Goal: Task Accomplishment & Management: Complete application form

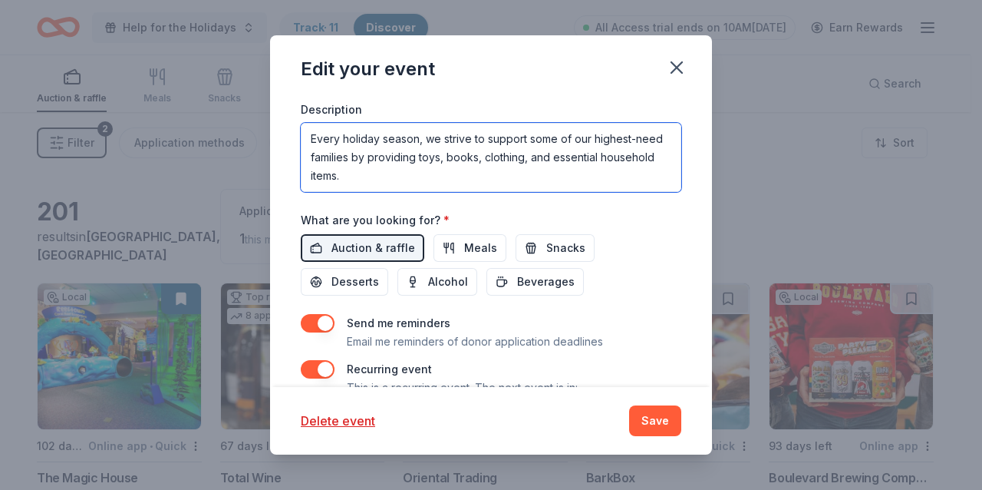
scroll to position [528, 0]
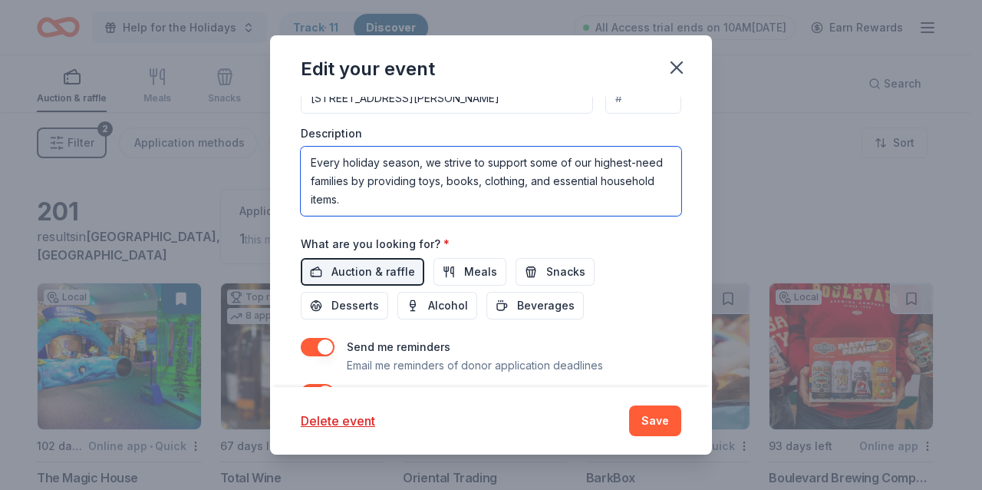
click at [513, 196] on textarea "Brightpoint, a family service agency dedicated to providing comprehensive preve…" at bounding box center [491, 181] width 381 height 69
drag, startPoint x: 470, startPoint y: 196, endPoint x: 451, endPoint y: 196, distance: 18.4
click at [470, 196] on textarea "Brightpoint, a family service agency dedicated to providing comprehensive preve…" at bounding box center [491, 181] width 381 height 69
paste textarea "Donations can be a one-time monetary or gift card donation"
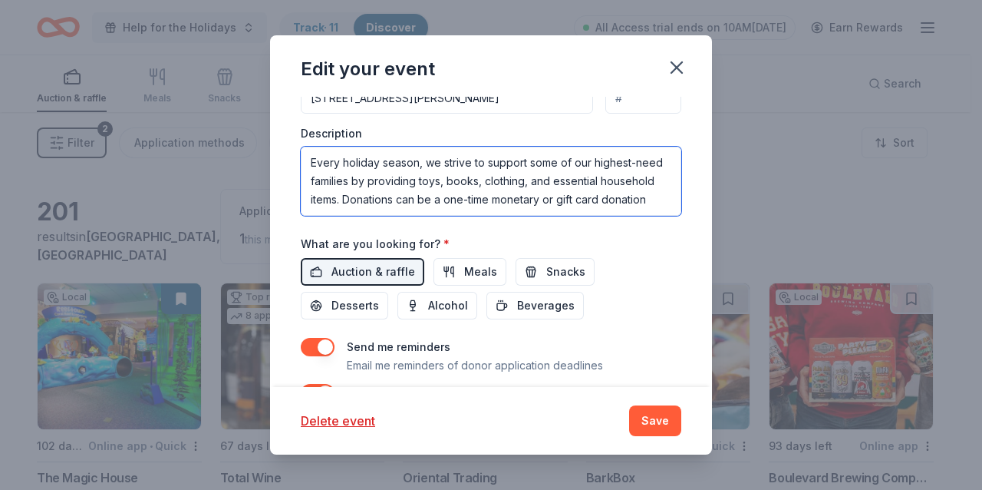
drag, startPoint x: 473, startPoint y: 183, endPoint x: 394, endPoint y: 183, distance: 79.1
click at [394, 183] on textarea "Brightpoint, a family service agency dedicated to providing comprehensive preve…" at bounding box center [491, 181] width 381 height 69
type textarea "Brightpoint, a family service agency dedicated to providing comprehensive preve…"
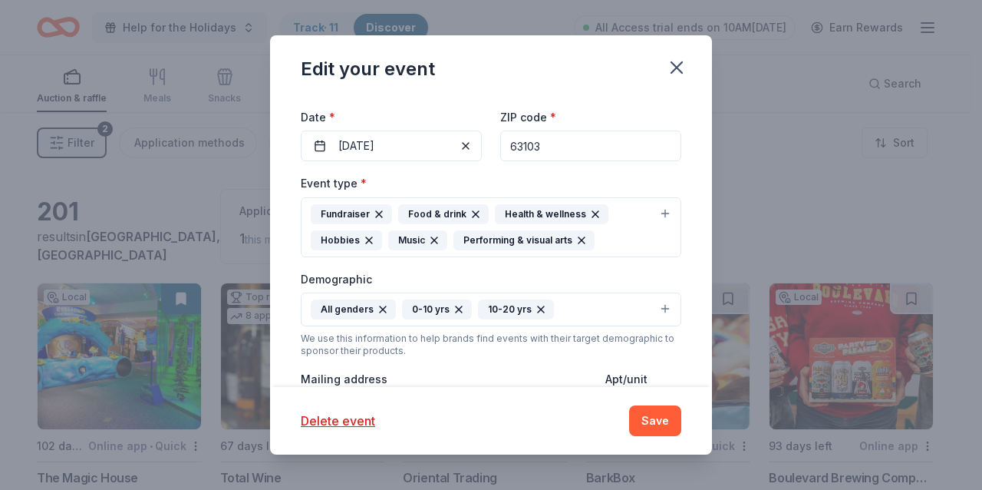
scroll to position [66, 0]
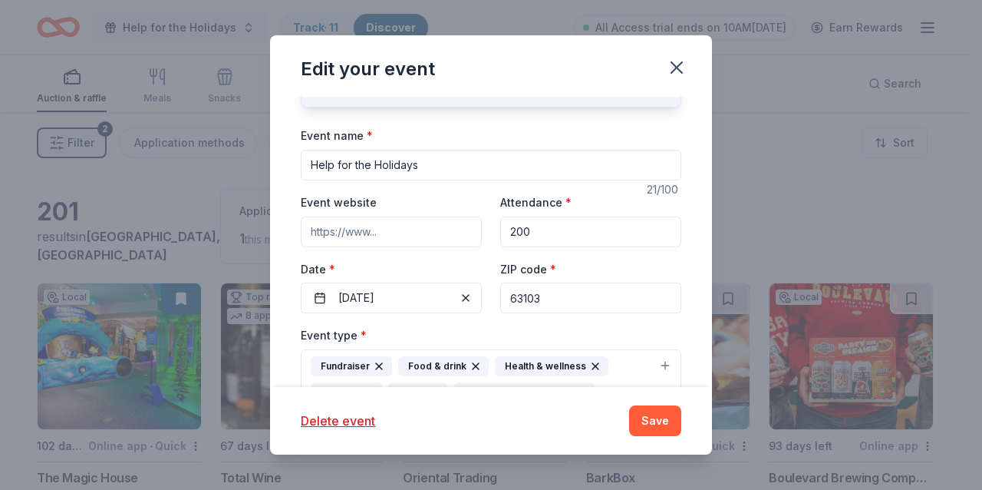
drag, startPoint x: 396, startPoint y: 189, endPoint x: 212, endPoint y: 184, distance: 184.3
click at [212, 184] on div "Edit your event Update donors you've applied to Let donors know of any updates …" at bounding box center [491, 245] width 982 height 490
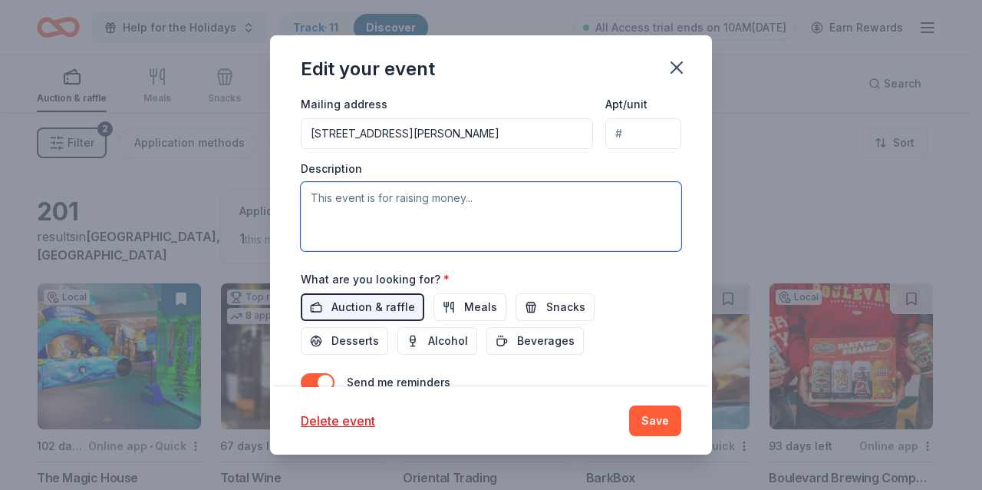
scroll to position [464, 0]
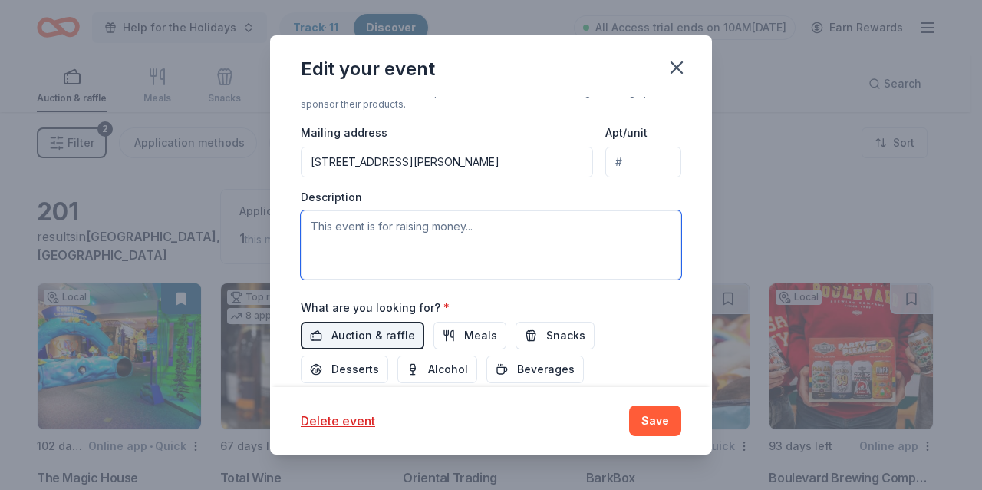
paste textarea "Each season, hundreds of applications for holiday help cross our desks here at …"
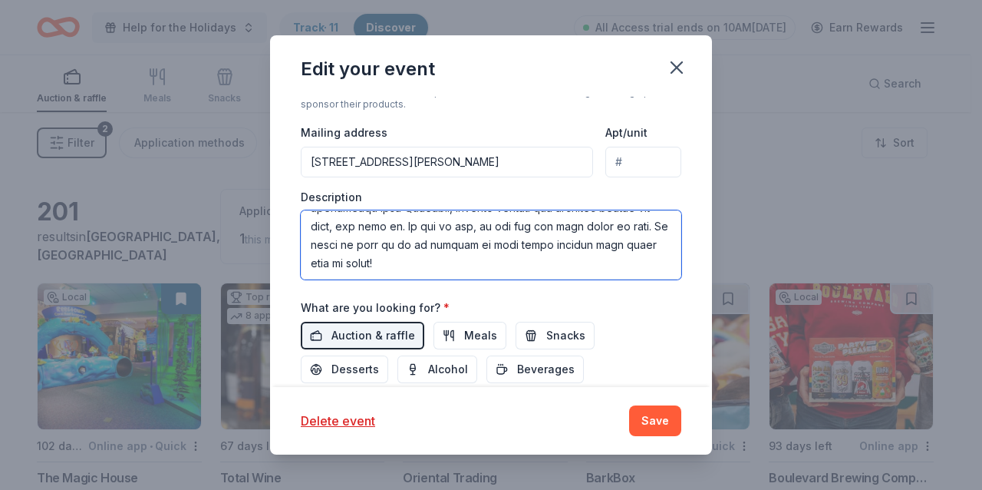
click at [413, 239] on textarea at bounding box center [491, 244] width 381 height 69
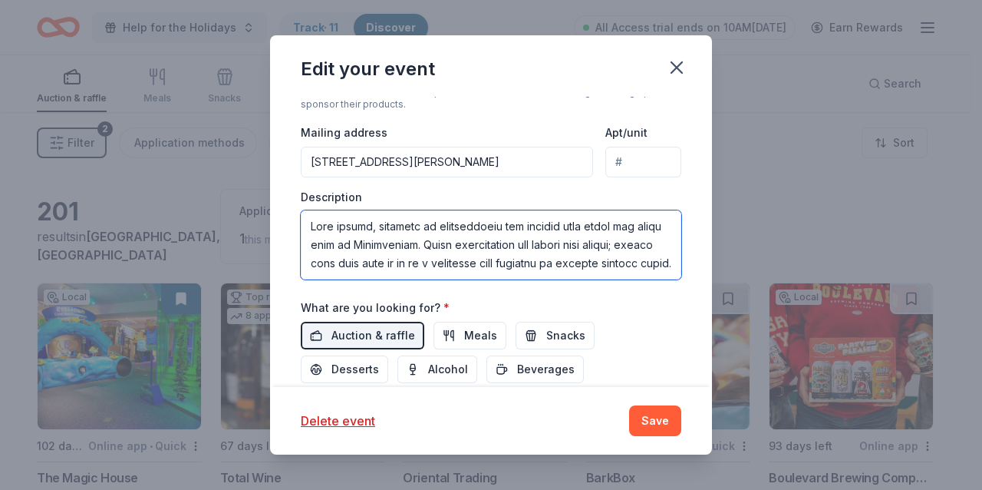
type textarea "Each season, hundreds of applications for holiday help cross our desks here at …"
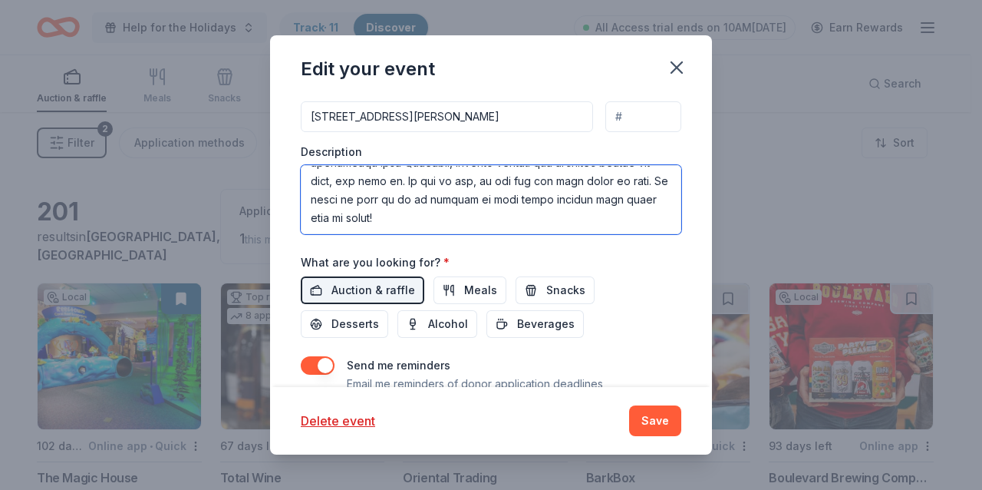
scroll to position [541, 0]
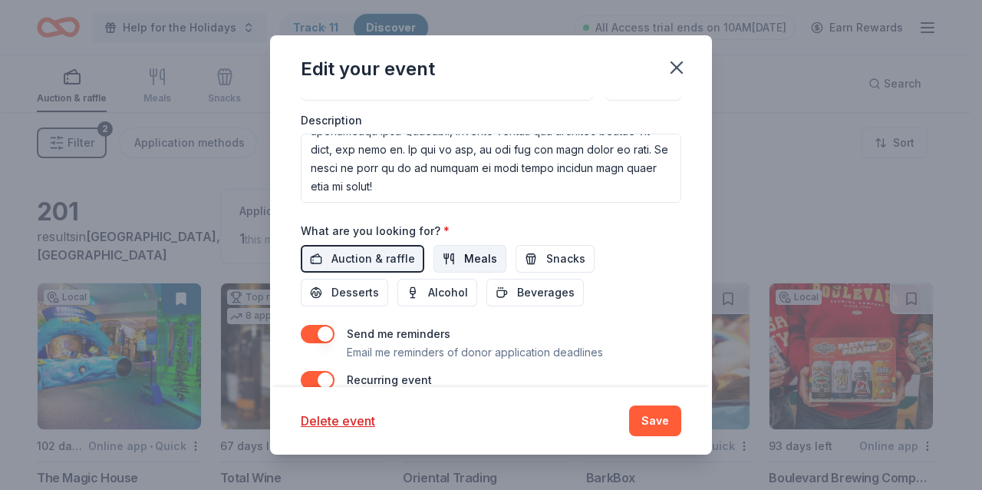
click at [467, 255] on span "Meals" at bounding box center [480, 258] width 33 height 18
click at [546, 250] on span "Snacks" at bounding box center [565, 258] width 39 height 18
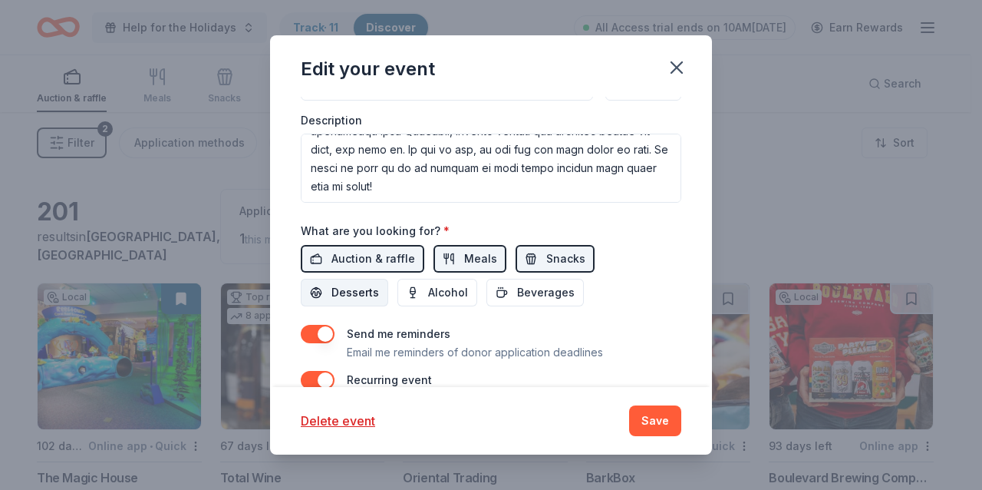
click at [369, 285] on span "Desserts" at bounding box center [356, 292] width 48 height 18
click at [519, 283] on span "Beverages" at bounding box center [546, 292] width 58 height 18
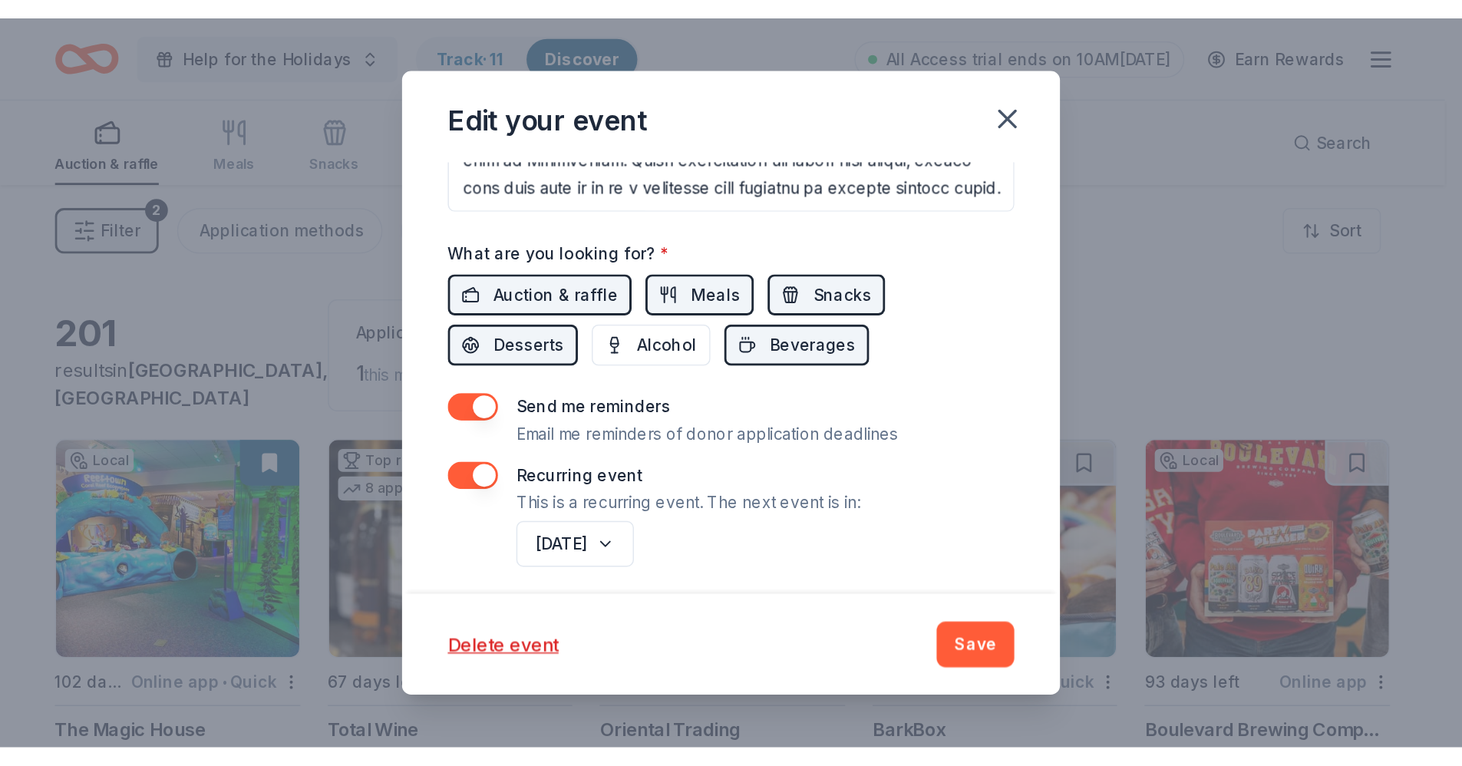
scroll to position [618, 0]
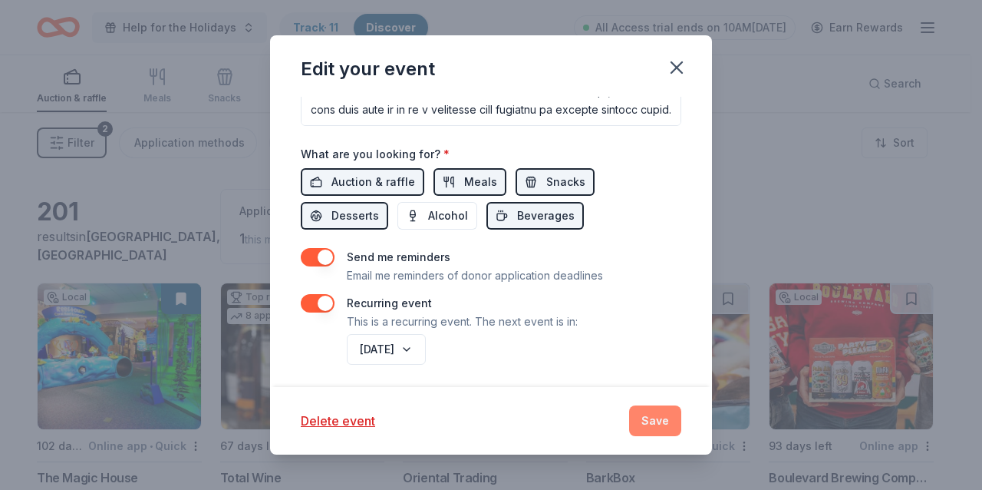
click at [666, 419] on button "Save" at bounding box center [655, 420] width 52 height 31
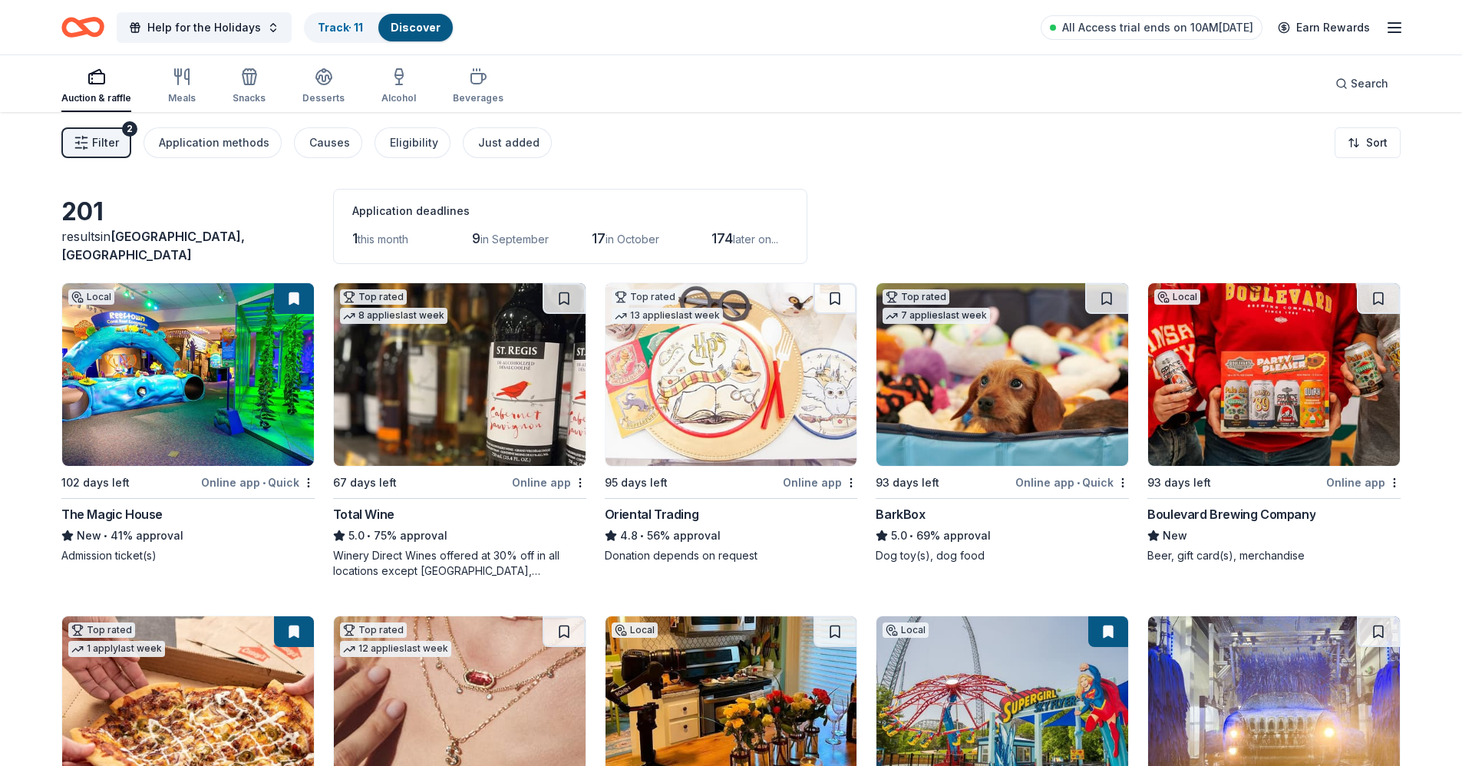
click at [196, 388] on img at bounding box center [188, 374] width 252 height 183
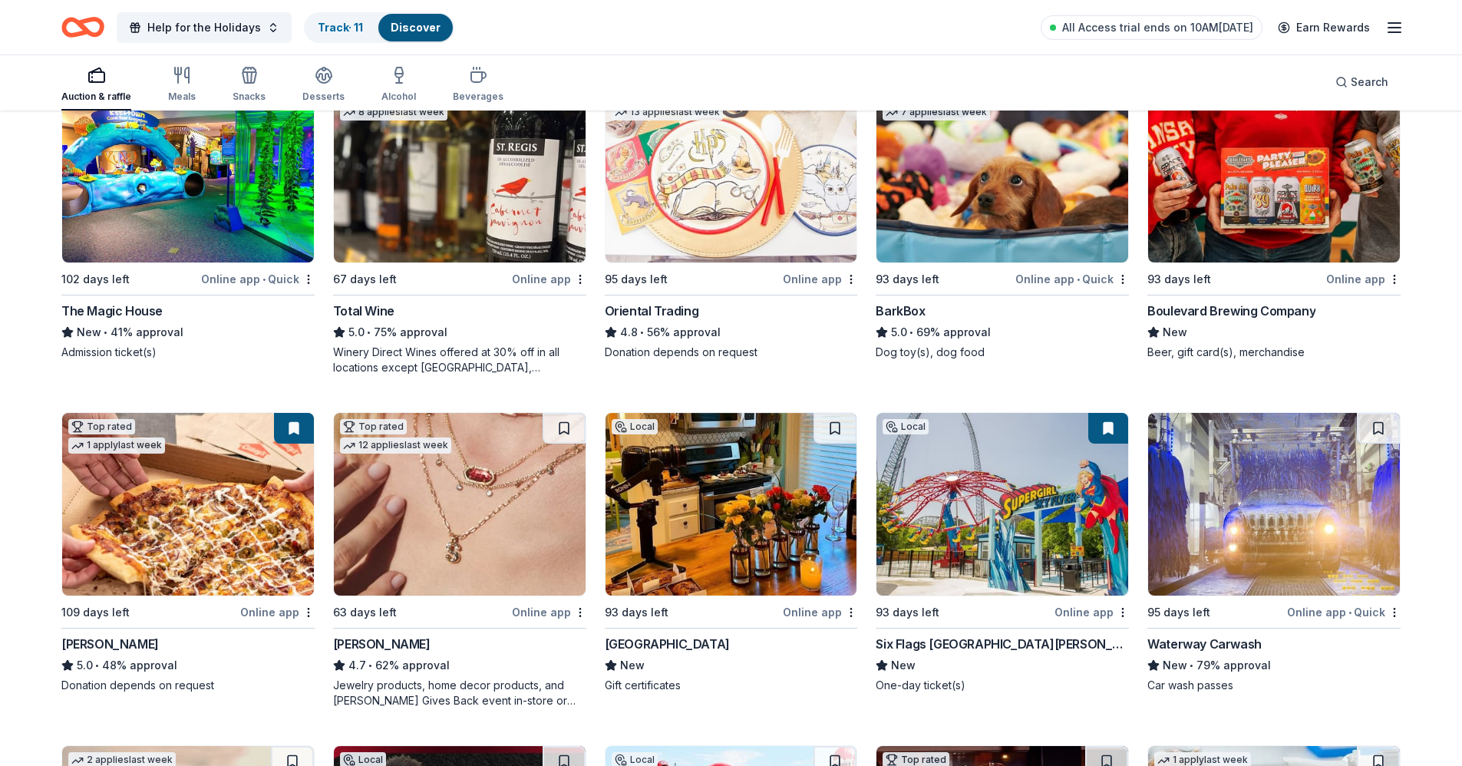
scroll to position [230, 0]
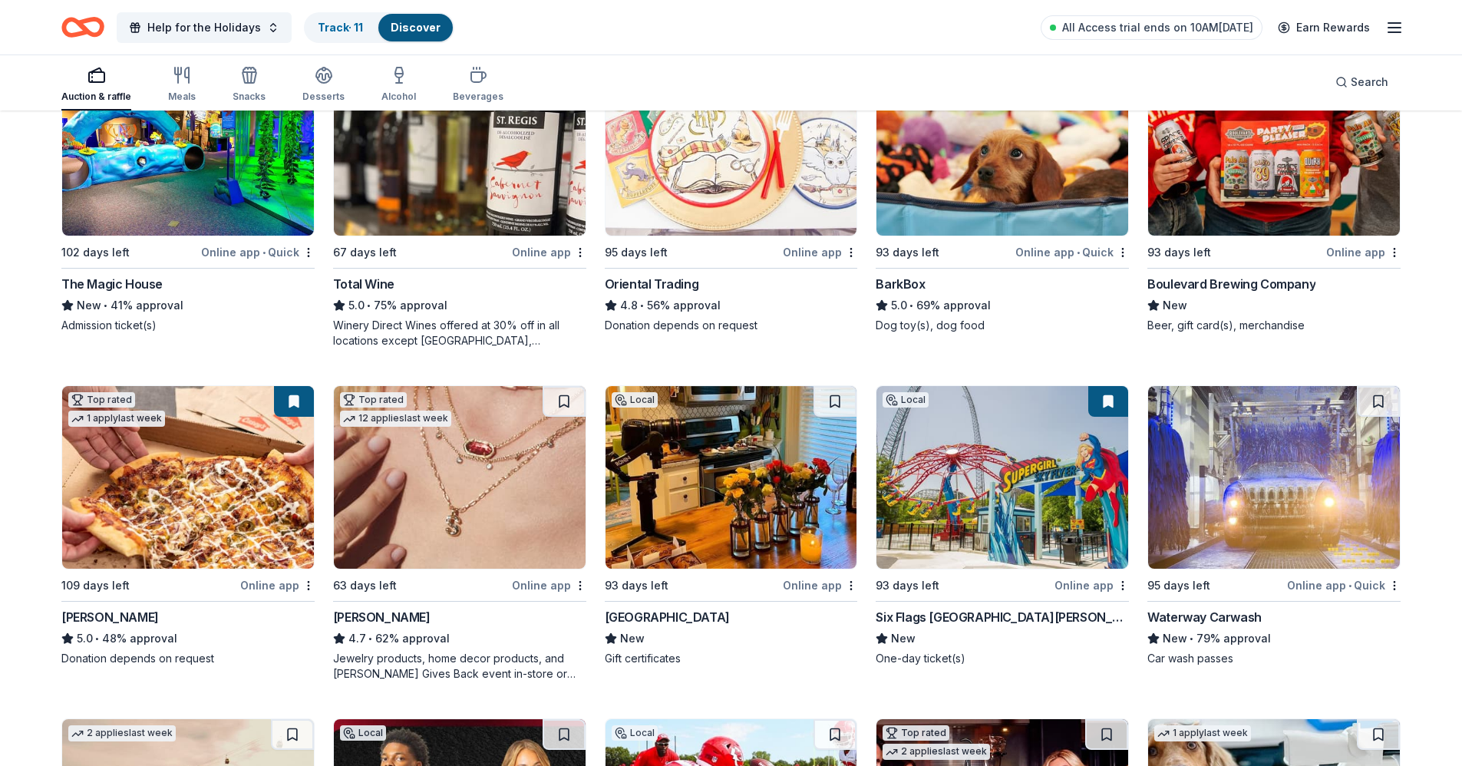
click at [982, 528] on img at bounding box center [1002, 477] width 252 height 183
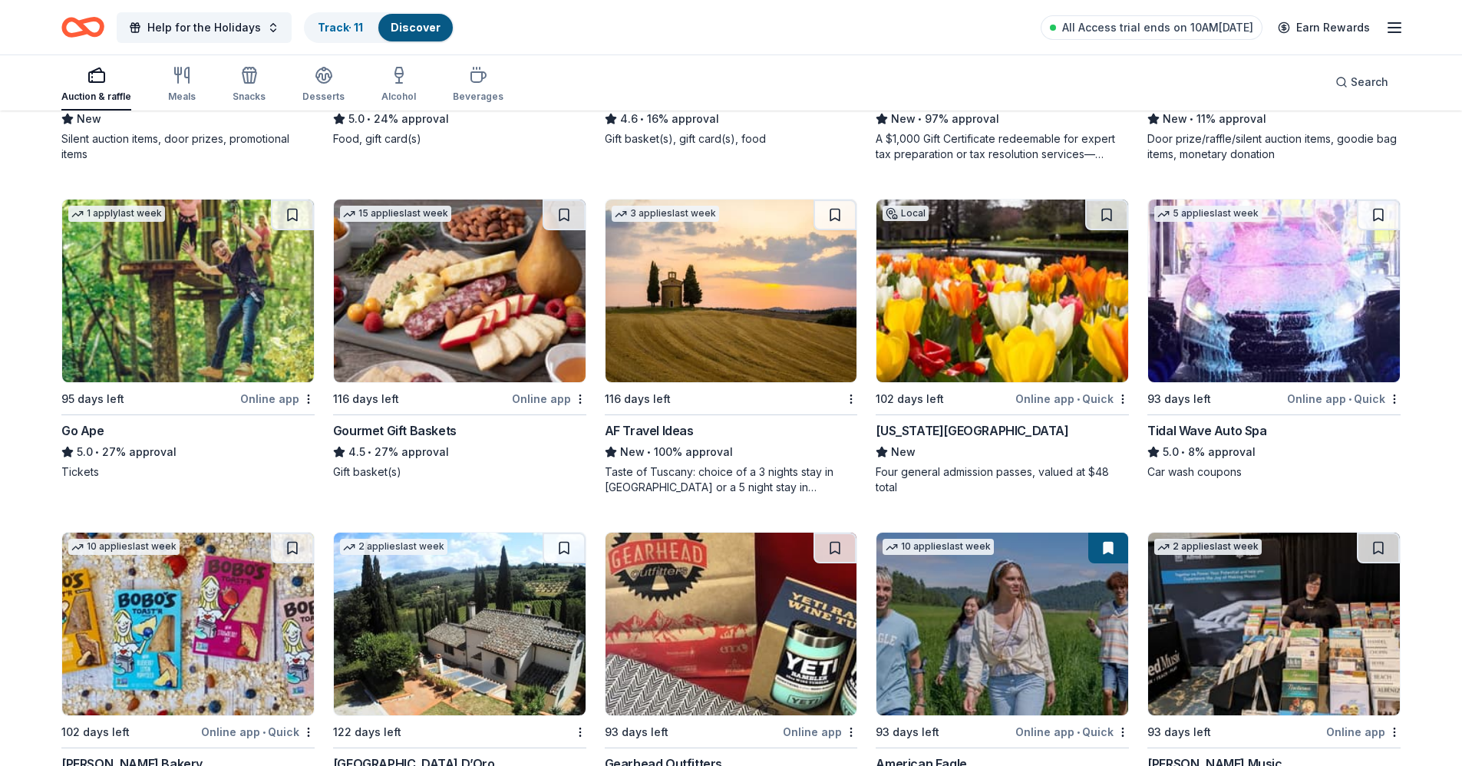
scroll to position [1754, 0]
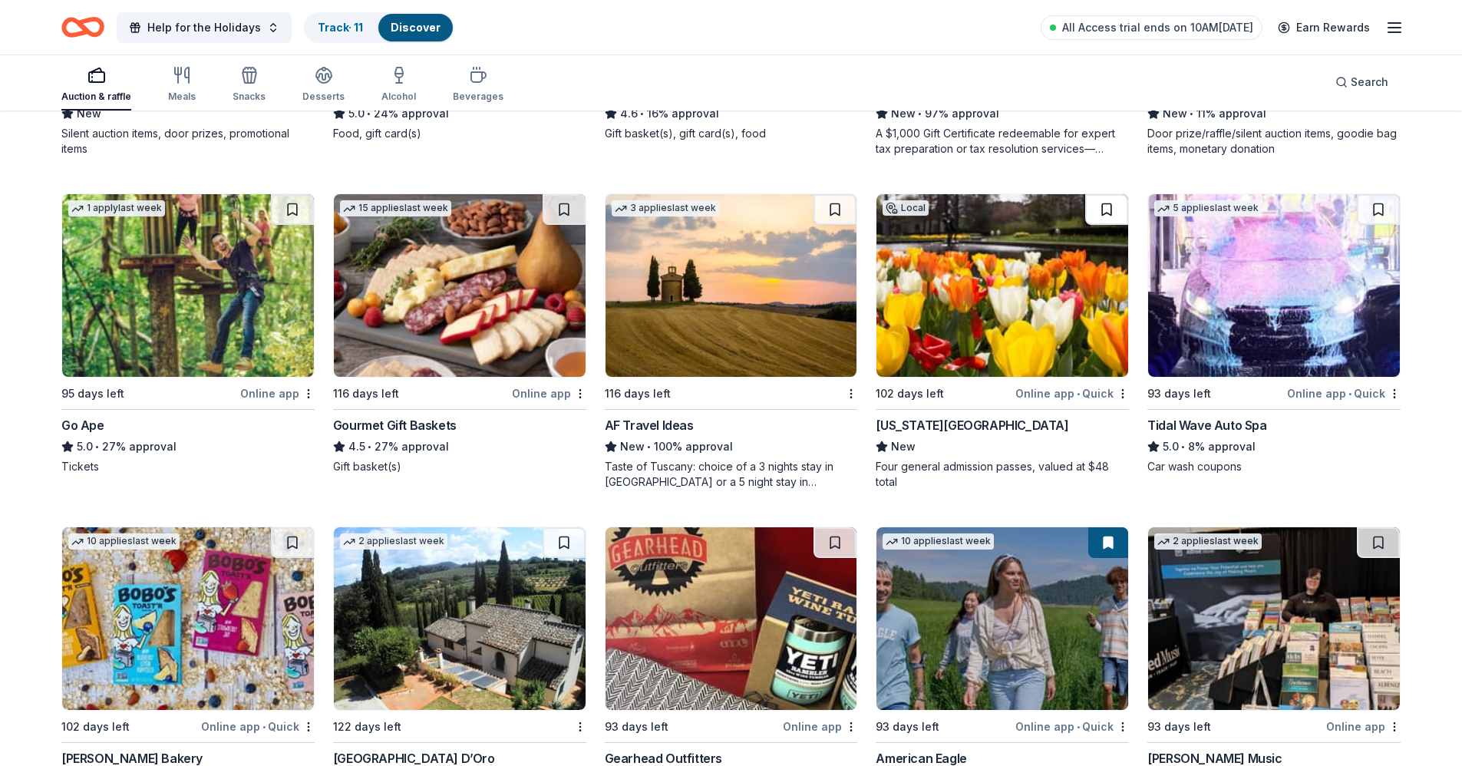
click at [1101, 203] on button at bounding box center [1106, 209] width 43 height 31
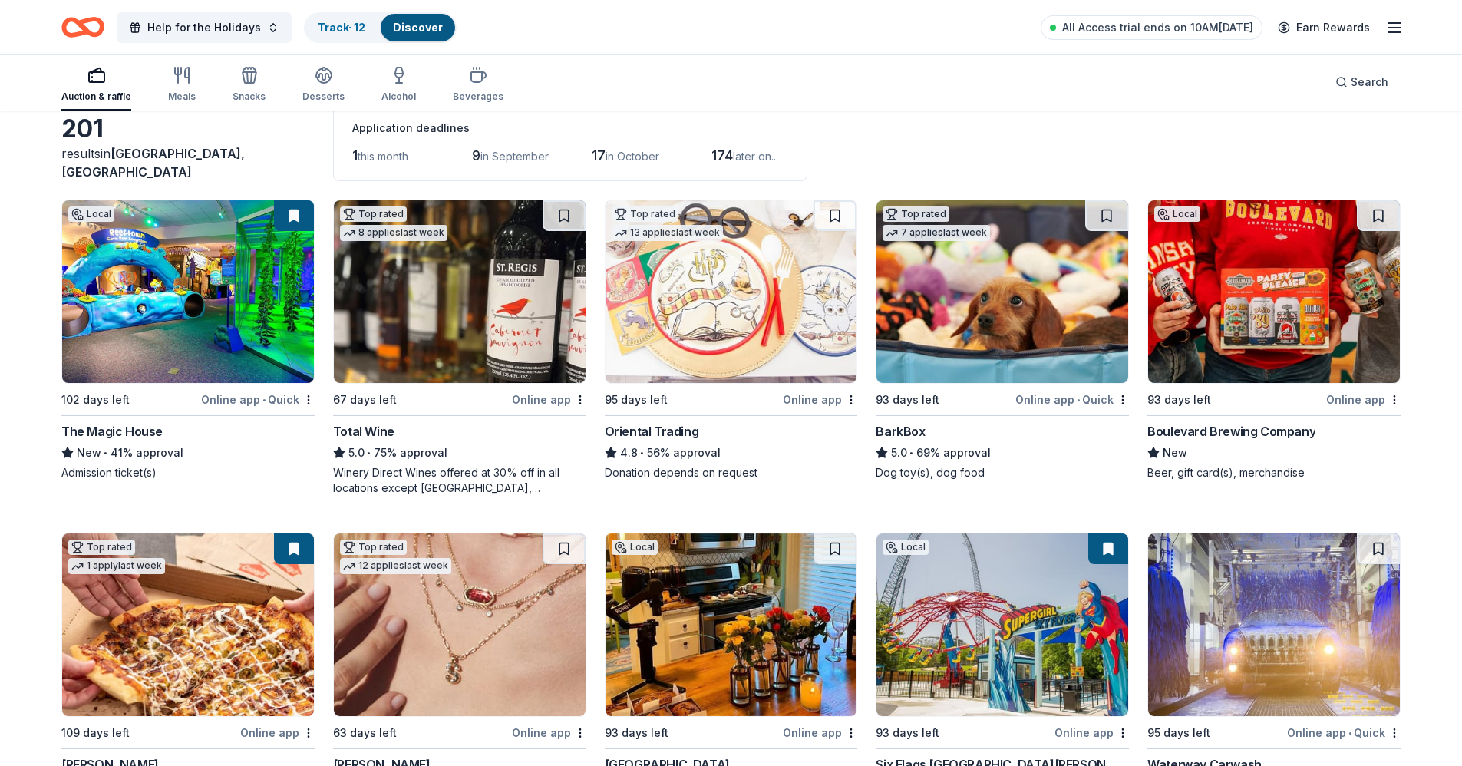
scroll to position [0, 0]
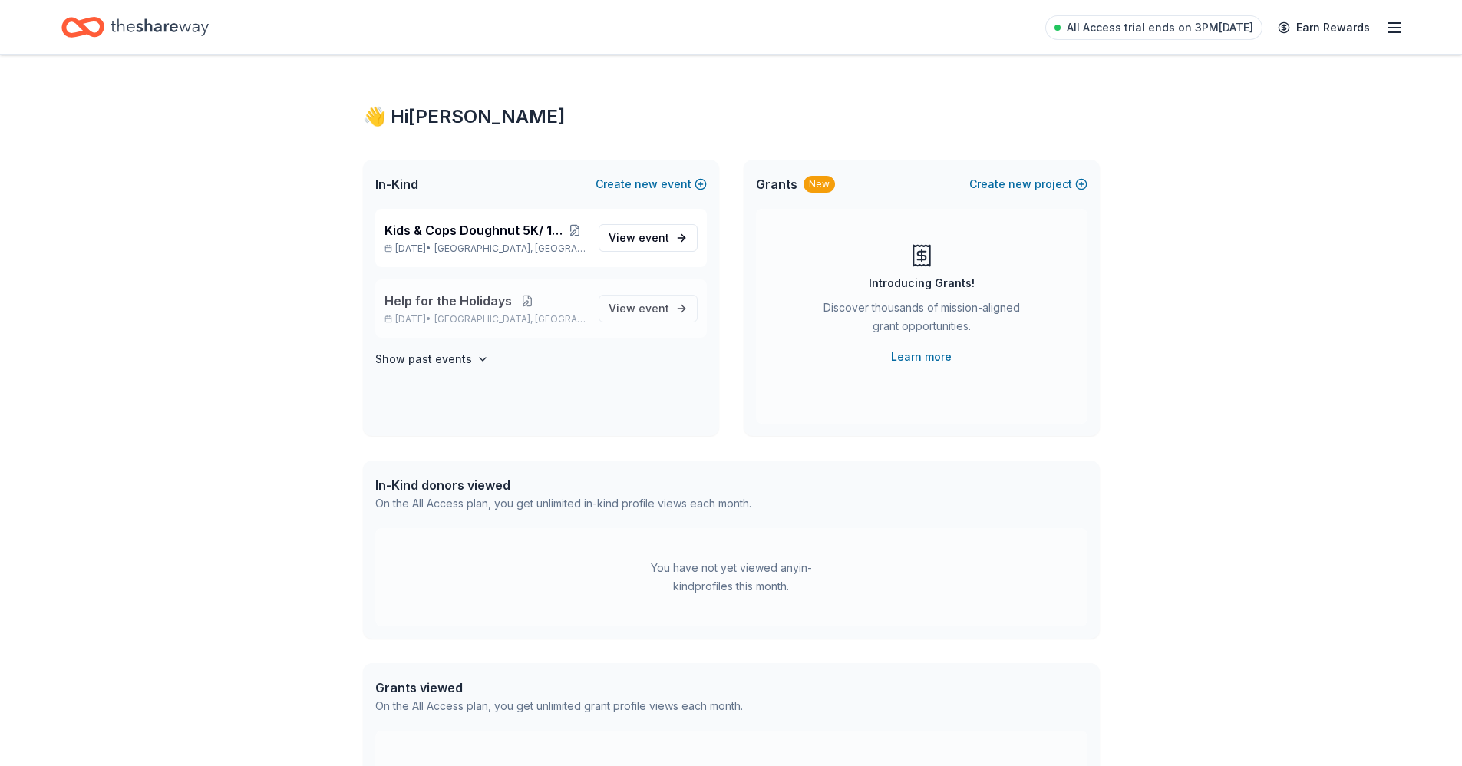
click at [525, 306] on button at bounding box center [527, 301] width 31 height 12
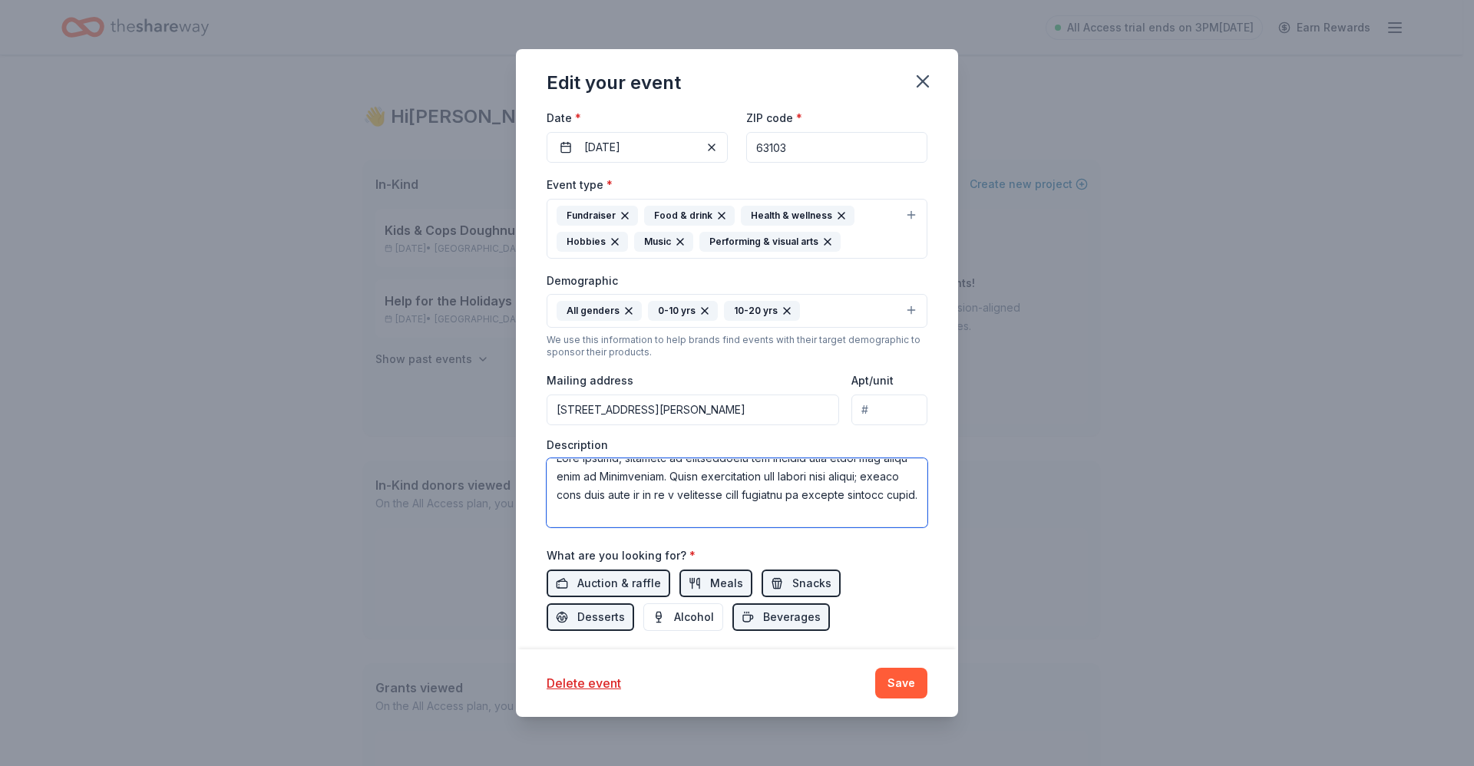
scroll to position [31, 0]
click at [682, 499] on textarea at bounding box center [736, 492] width 381 height 69
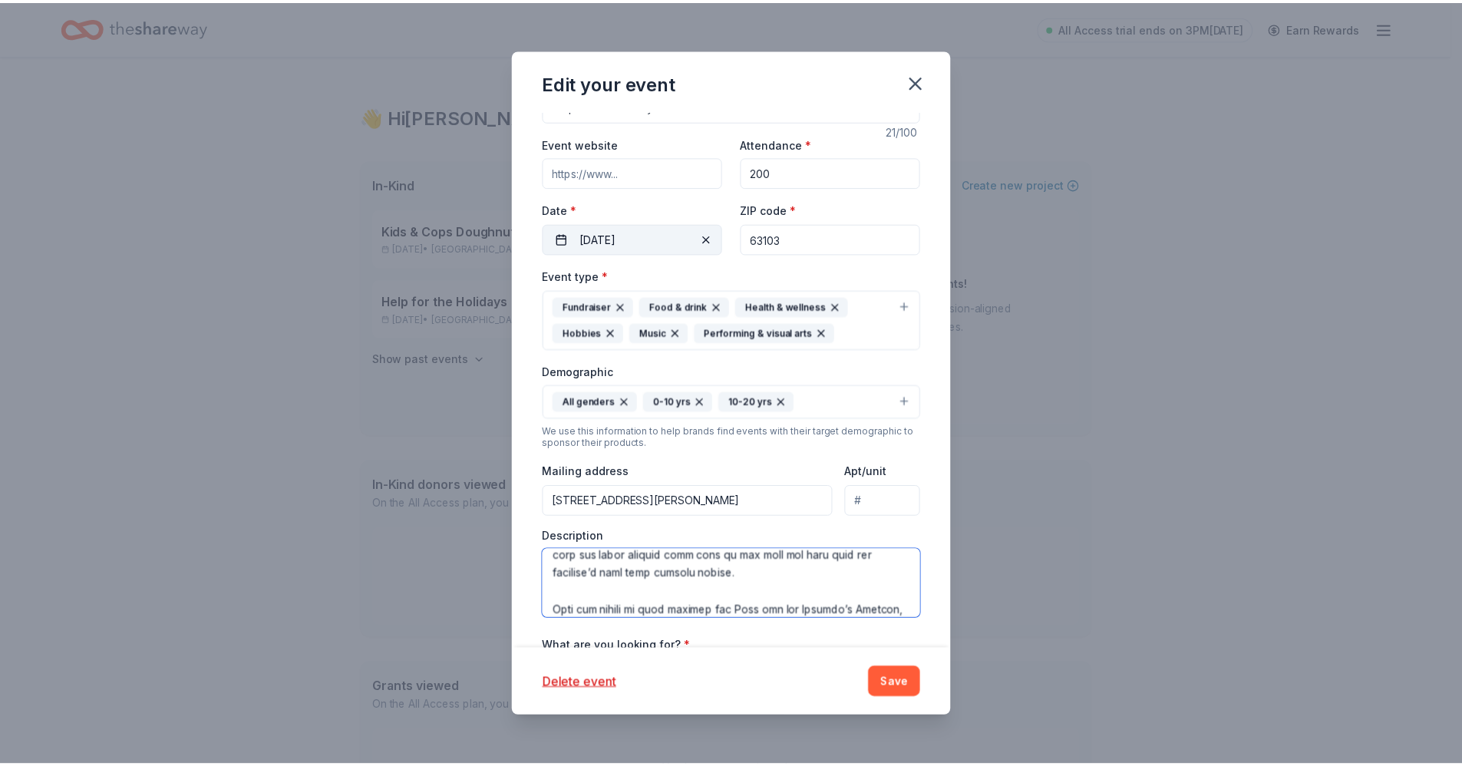
scroll to position [0, 0]
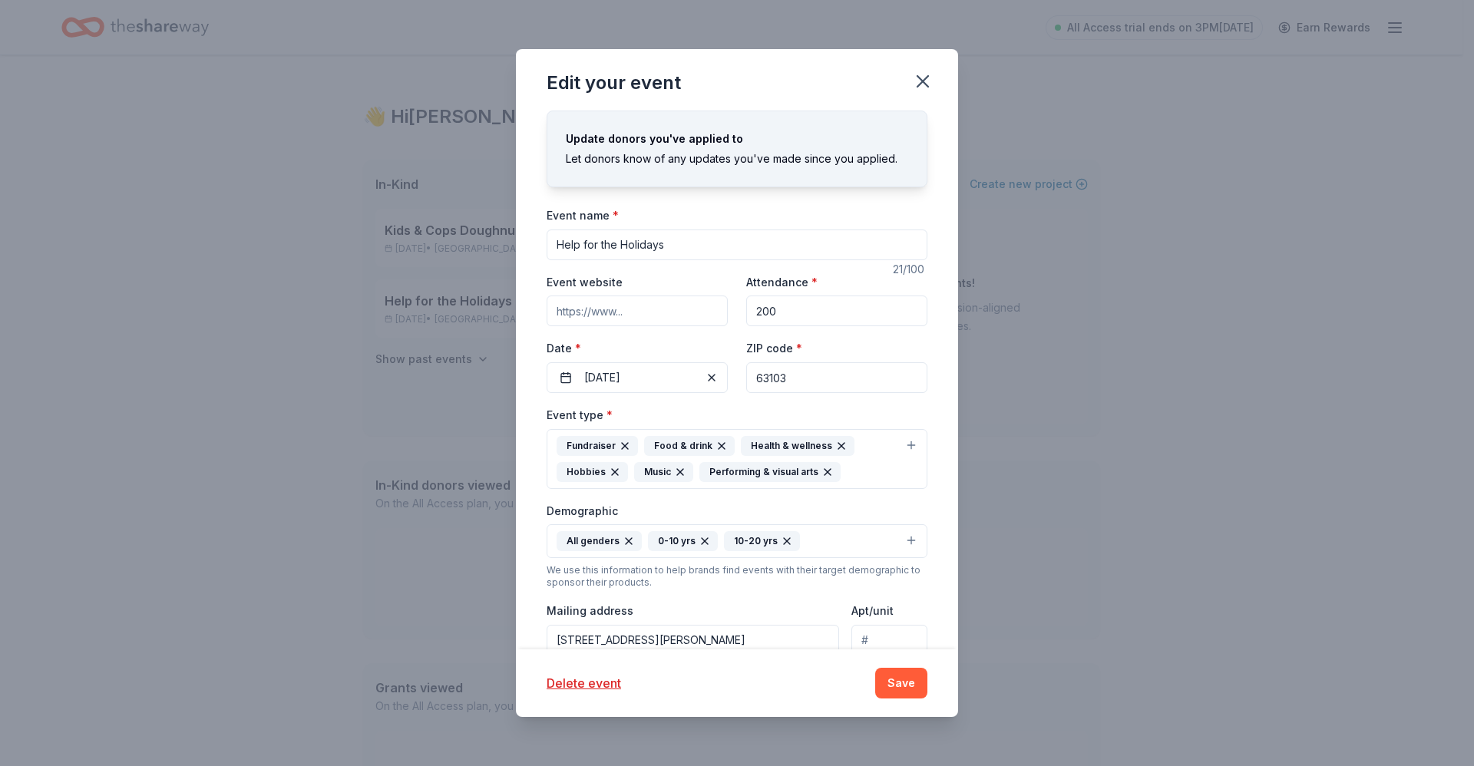
click at [622, 306] on input "Event website" at bounding box center [636, 310] width 181 height 31
type input "[DOMAIN_NAME]"
click at [899, 684] on button "Save" at bounding box center [901, 683] width 52 height 31
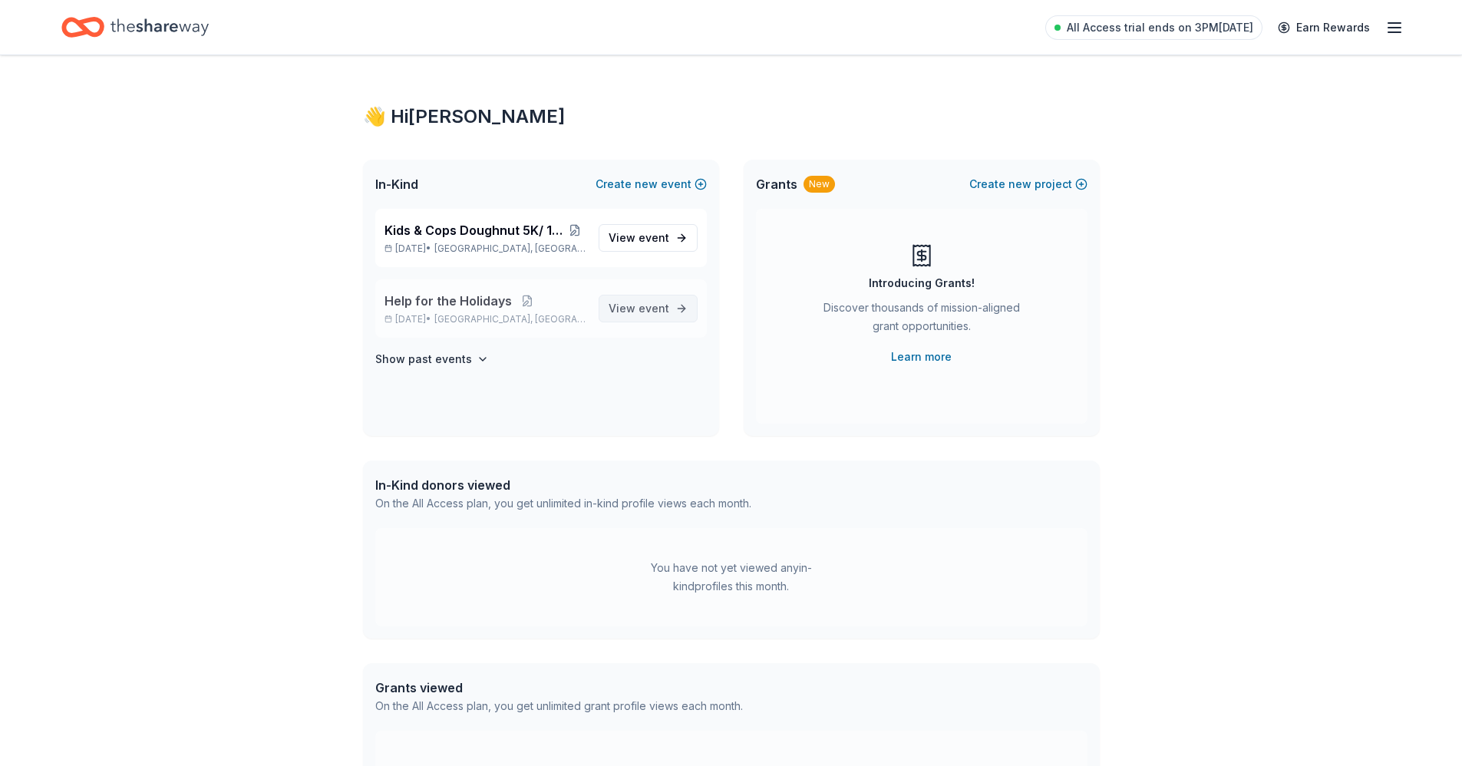
click at [658, 313] on span "event" at bounding box center [654, 308] width 31 height 13
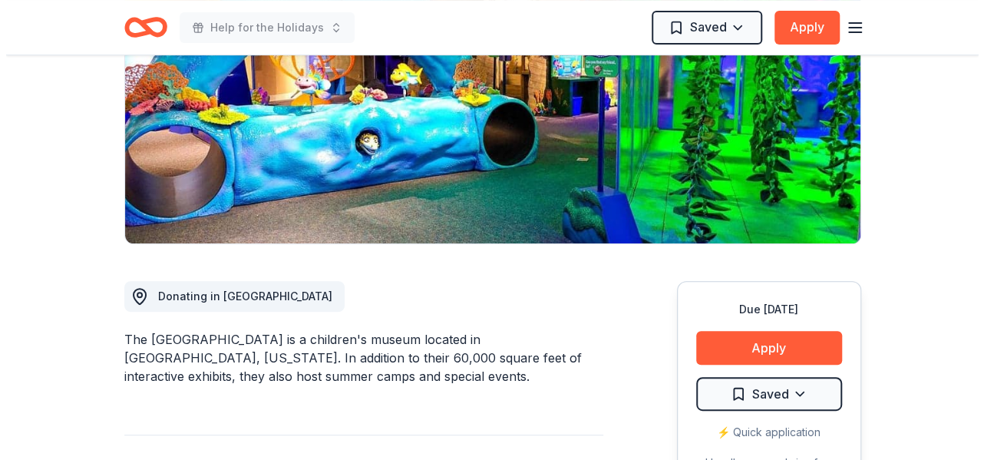
scroll to position [230, 0]
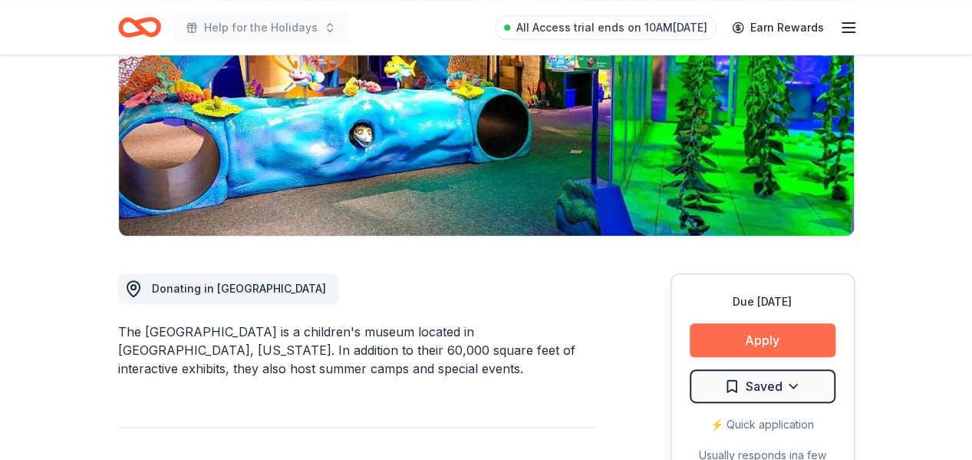
click at [772, 342] on button "Apply" at bounding box center [763, 340] width 146 height 34
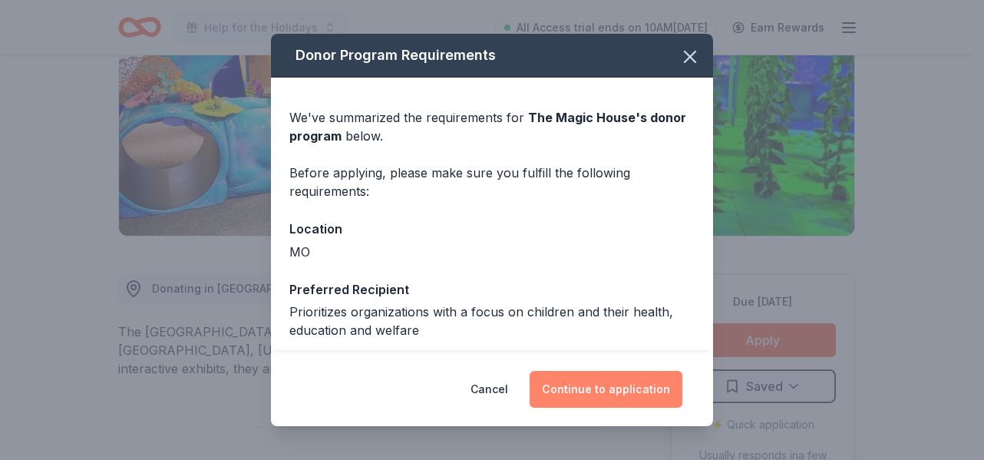
click at [627, 391] on button "Continue to application" at bounding box center [606, 389] width 153 height 37
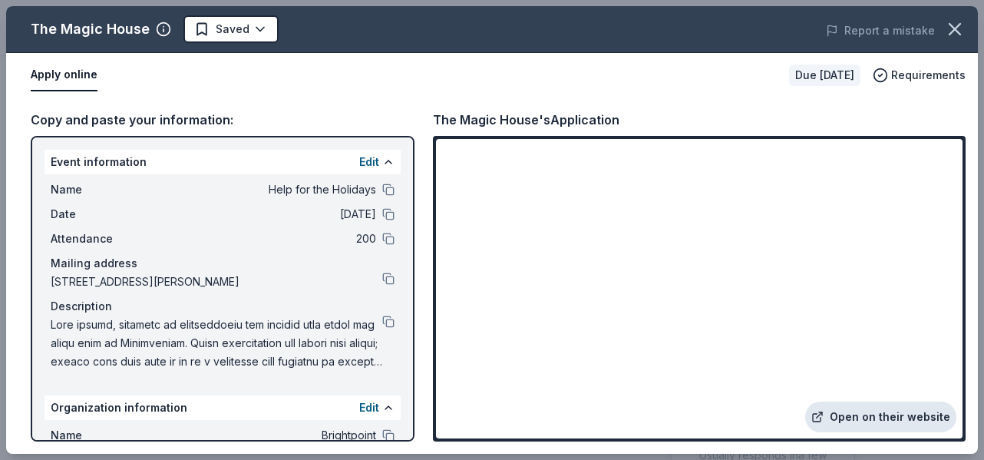
click at [887, 417] on link "Open on their website" at bounding box center [880, 416] width 151 height 31
